Goal: Information Seeking & Learning: Learn about a topic

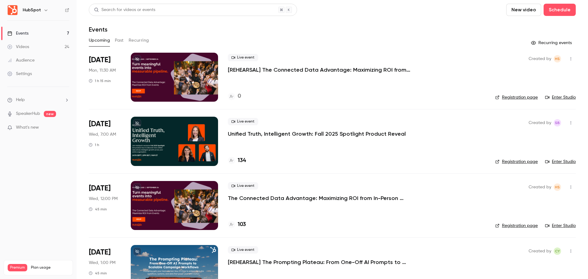
click at [118, 42] on button "Past" at bounding box center [119, 41] width 9 height 10
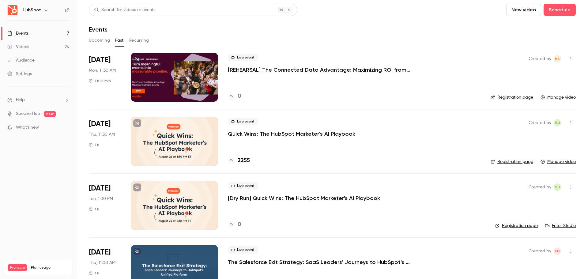
click at [391, 69] on p "[REHEARSAL] The Connected Data Advantage: Maximizing ROI from In-Person Events" at bounding box center [320, 69] width 184 height 7
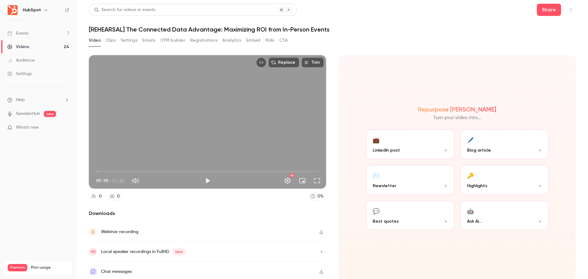
click at [243, 113] on div "Replace Trim 00:00 00:00 / 31:53 HD" at bounding box center [207, 121] width 237 height 133
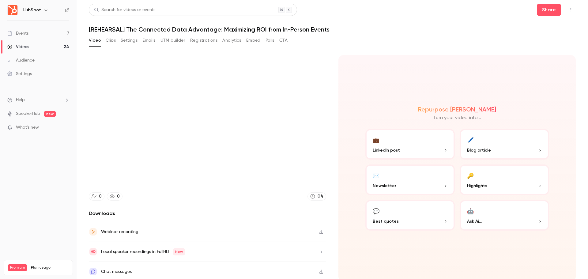
click at [208, 137] on video at bounding box center [207, 121] width 237 height 133
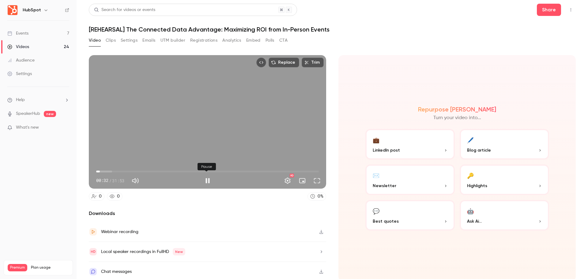
click at [207, 180] on button "Pause" at bounding box center [207, 180] width 12 height 12
type input "****"
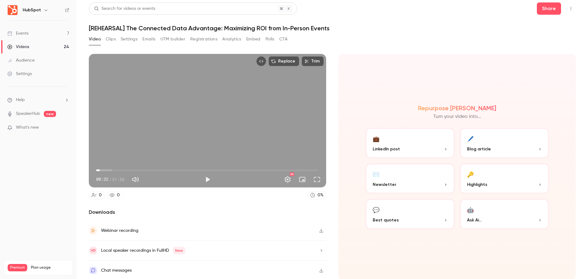
click at [321, 230] on icon "button" at bounding box center [321, 230] width 5 height 4
click at [320, 249] on icon "button" at bounding box center [321, 250] width 2 height 2
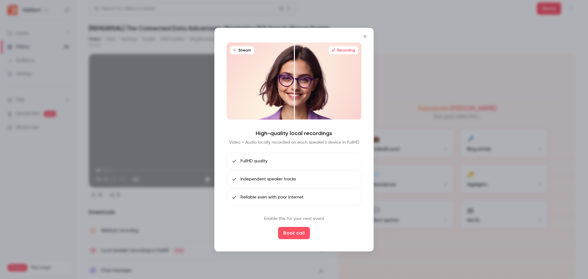
click at [367, 37] on icon "Close" at bounding box center [364, 36] width 7 height 5
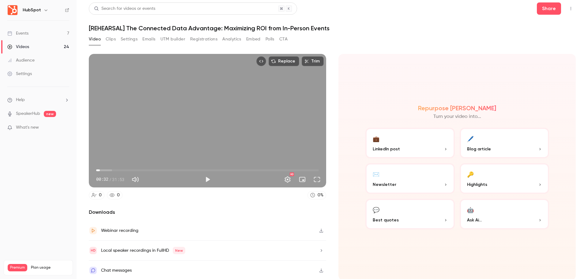
click at [113, 40] on button "Clips" at bounding box center [111, 39] width 10 height 10
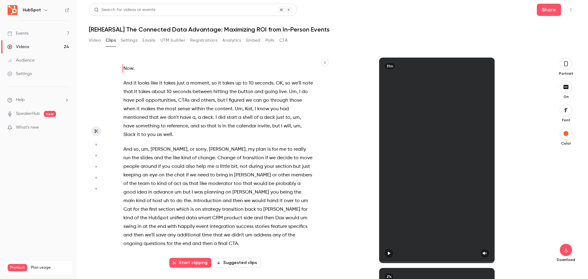
click at [135, 40] on button "Settings" at bounding box center [129, 41] width 17 height 10
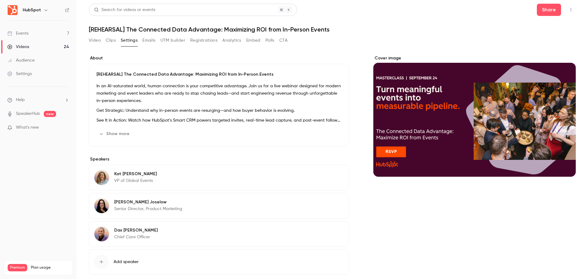
click at [111, 41] on button "Clips" at bounding box center [111, 41] width 10 height 10
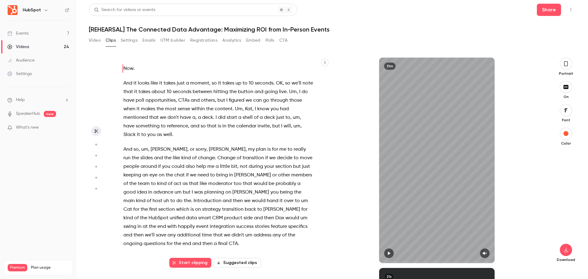
click at [241, 260] on button "Suggested clips" at bounding box center [237, 263] width 47 height 10
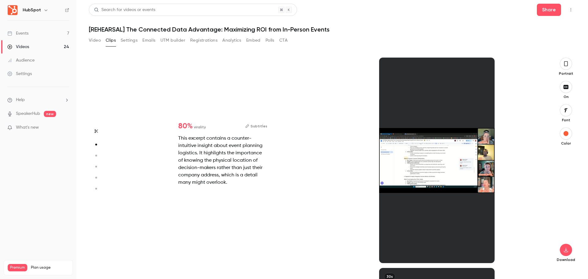
scroll to position [210, 0]
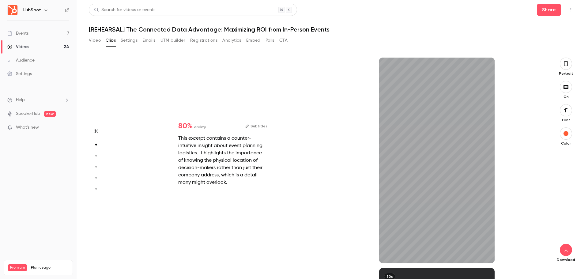
click at [566, 63] on icon "button" at bounding box center [565, 63] width 5 height 7
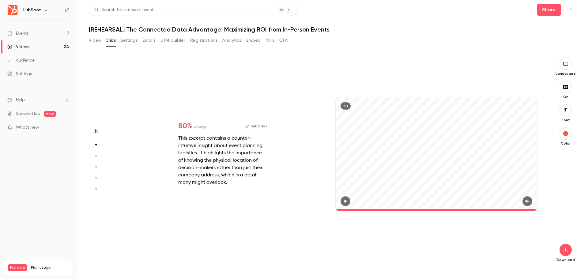
click at [97, 155] on icon "button" at bounding box center [96, 155] width 6 height 4
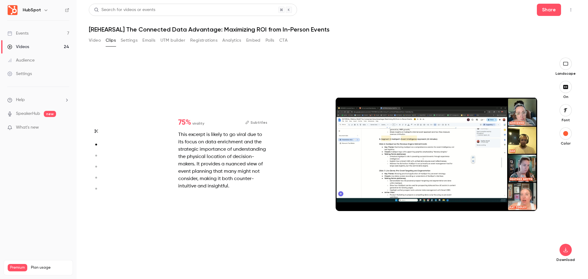
type input "*"
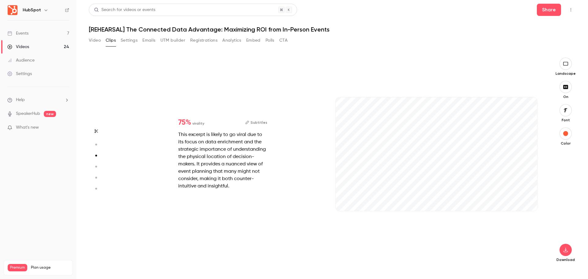
scroll to position [421, 0]
click at [96, 165] on icon "button" at bounding box center [96, 166] width 6 height 4
type input "*"
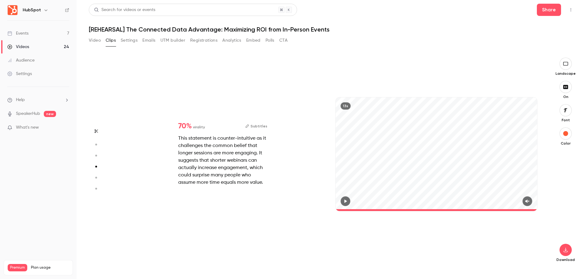
click at [97, 173] on button "button" at bounding box center [96, 178] width 10 height 10
type input "*"
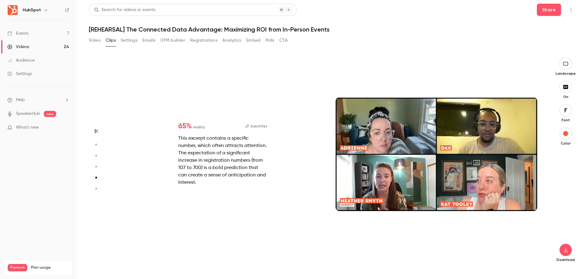
scroll to position [841, 0]
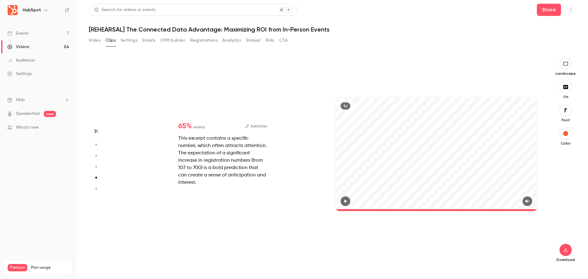
click at [96, 193] on button "button" at bounding box center [96, 189] width 10 height 10
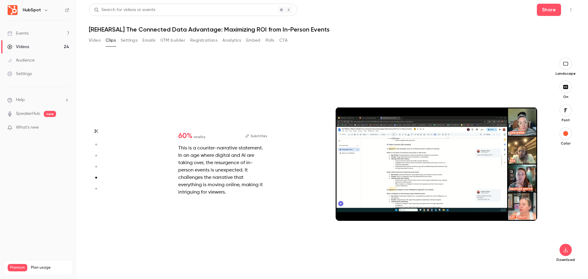
type input "*"
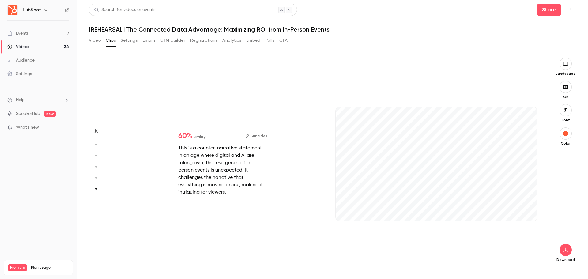
type input "***"
click at [93, 41] on button "Video" at bounding box center [95, 41] width 12 height 10
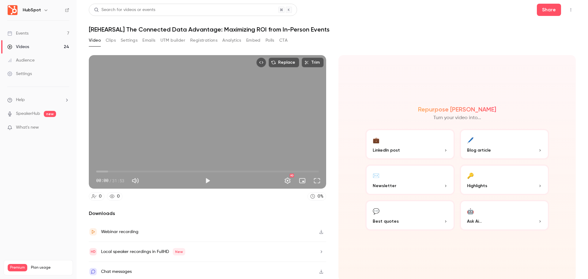
scroll to position [1, 0]
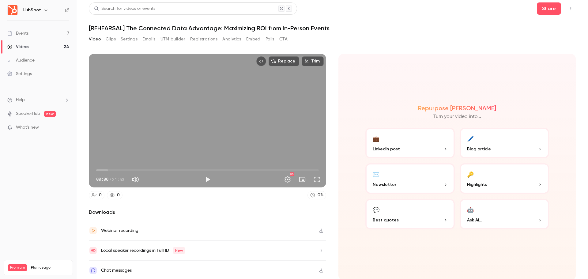
click at [500, 219] on p "Ask Ai..." at bounding box center [504, 220] width 75 height 6
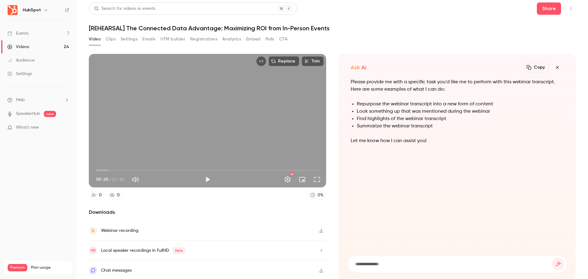
click at [361, 263] on input at bounding box center [452, 263] width 197 height 7
click at [378, 260] on input "**********" at bounding box center [452, 263] width 197 height 7
click at [375, 263] on input "**********" at bounding box center [452, 263] width 197 height 7
click at [503, 262] on input "**********" at bounding box center [452, 263] width 197 height 7
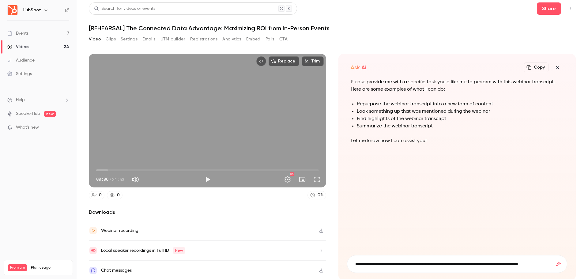
type input "**********"
click at [554, 261] on icon "submit" at bounding box center [557, 263] width 7 height 5
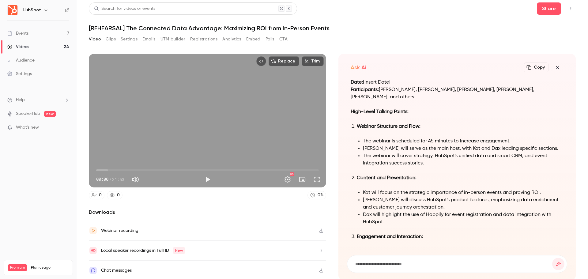
scroll to position [-376, 0]
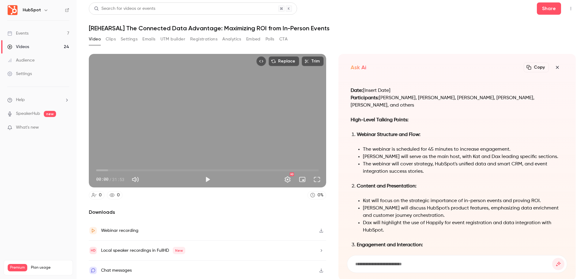
click at [535, 65] on button "Copy" at bounding box center [535, 67] width 25 height 10
